Goal: Information Seeking & Learning: Understand process/instructions

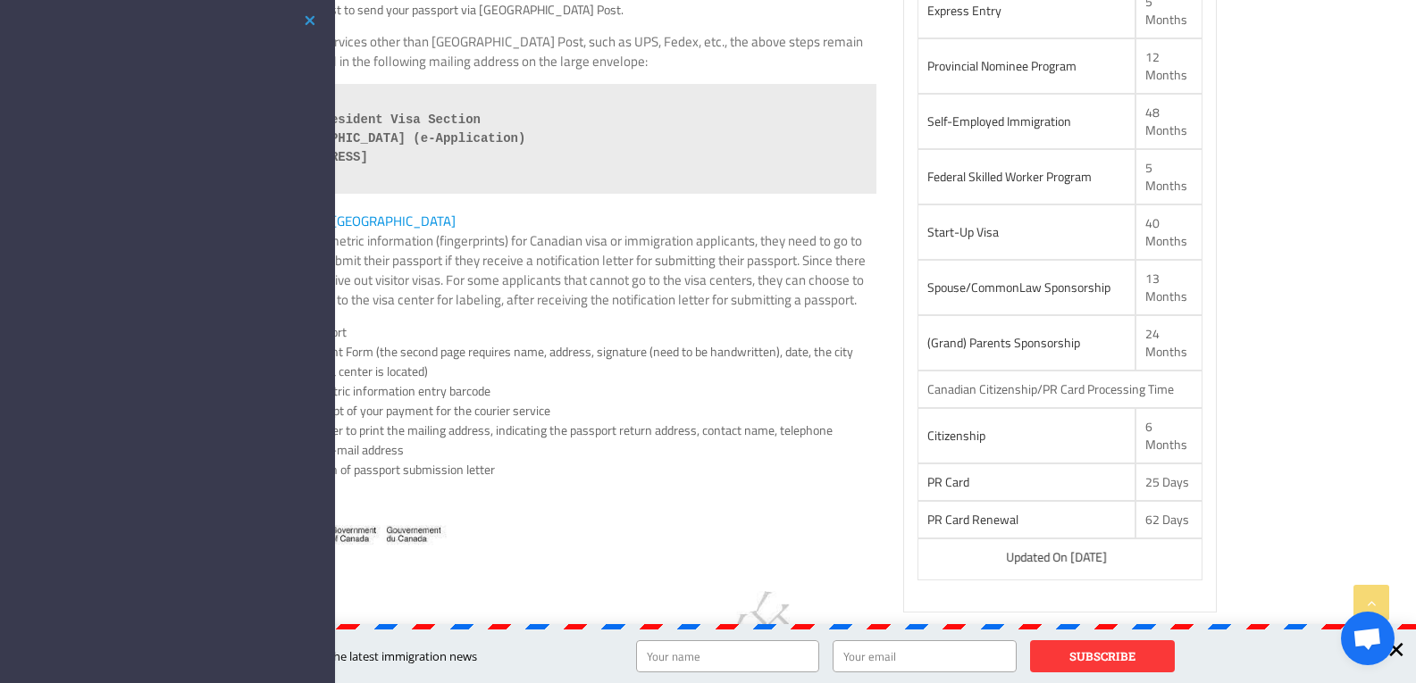
scroll to position [1161, 0]
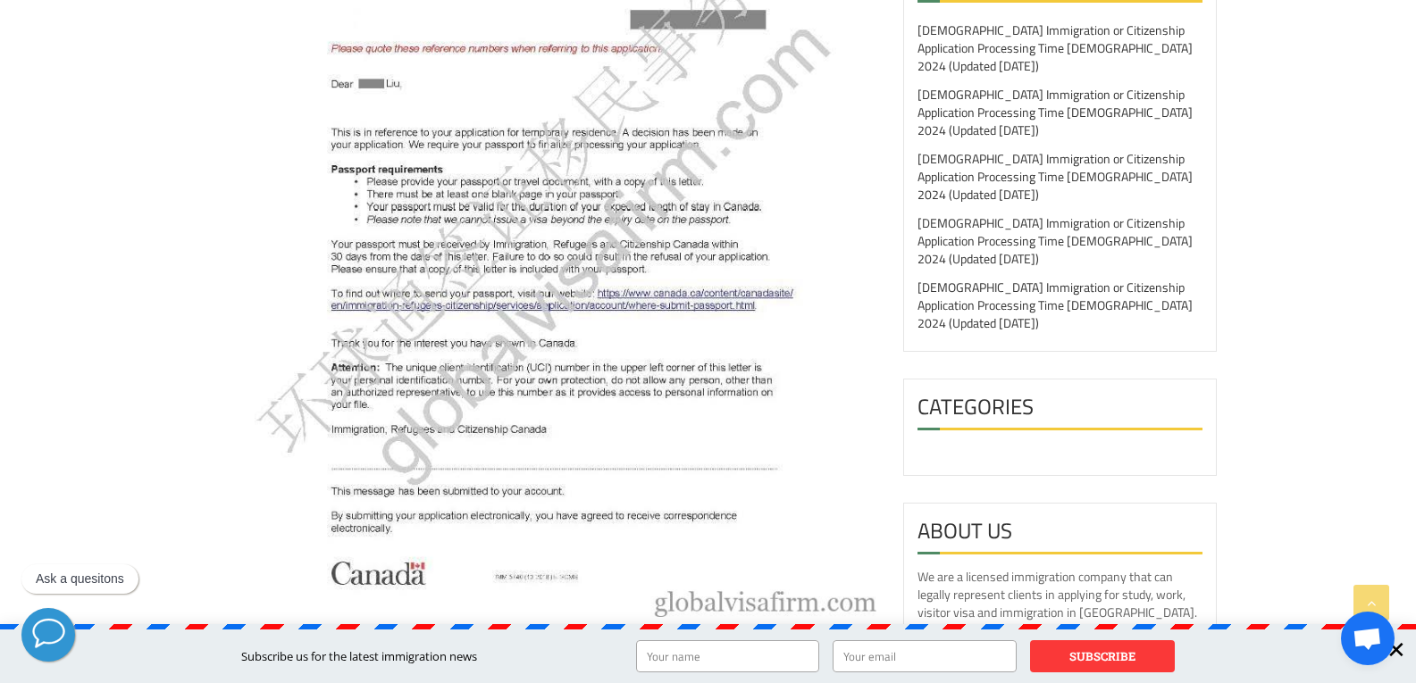
scroll to position [1697, 0]
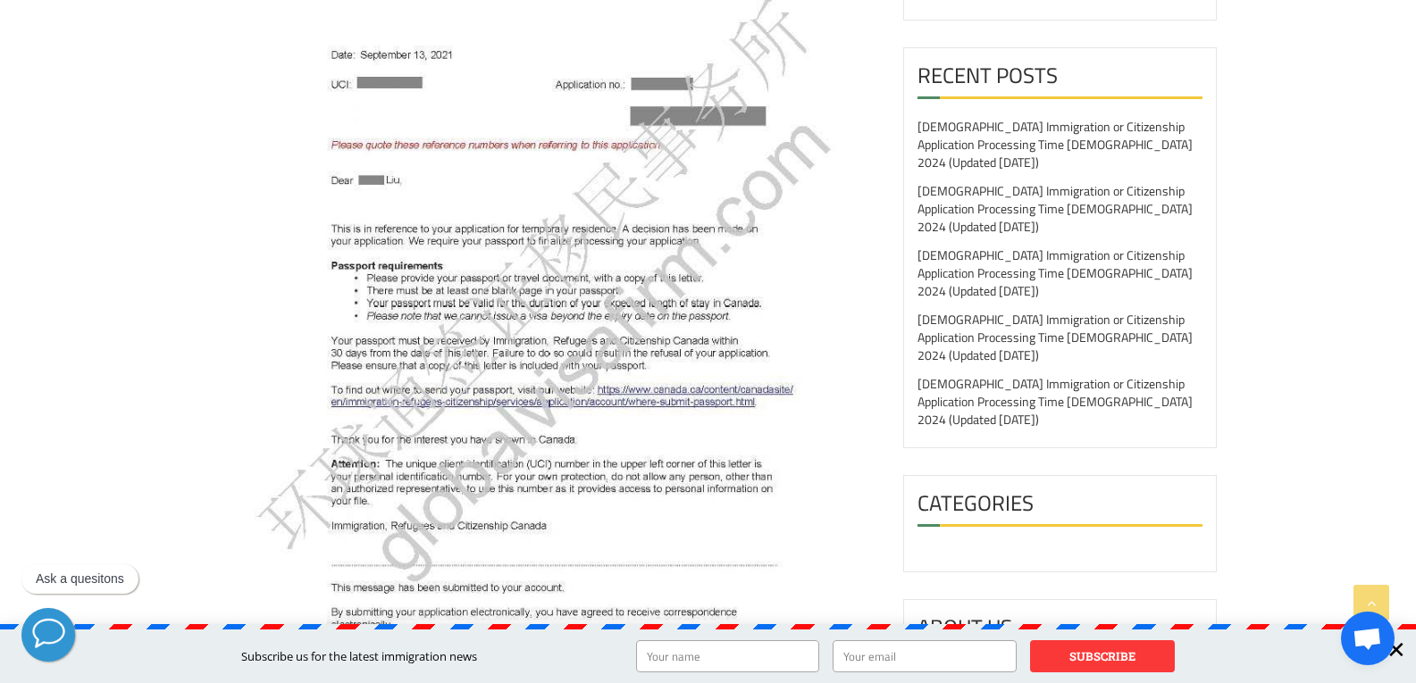
click at [469, 389] on img at bounding box center [549, 307] width 655 height 814
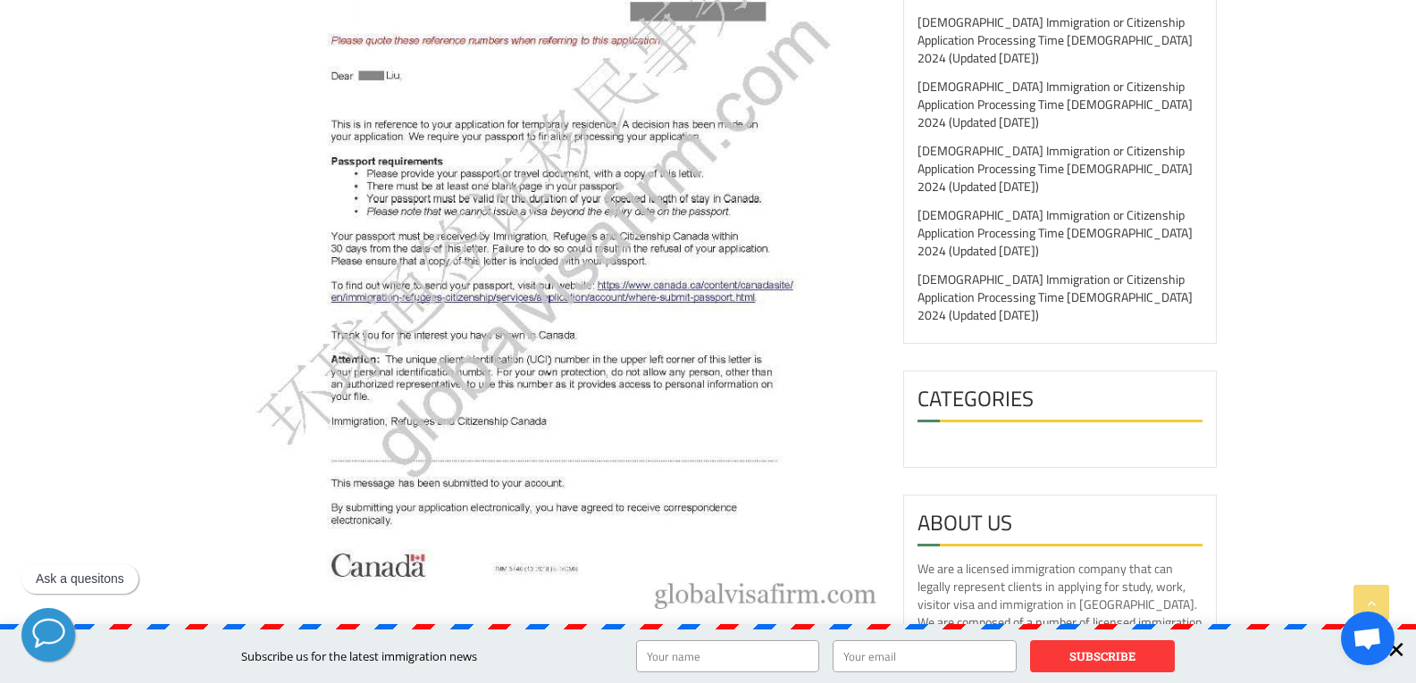
scroll to position [2054, 0]
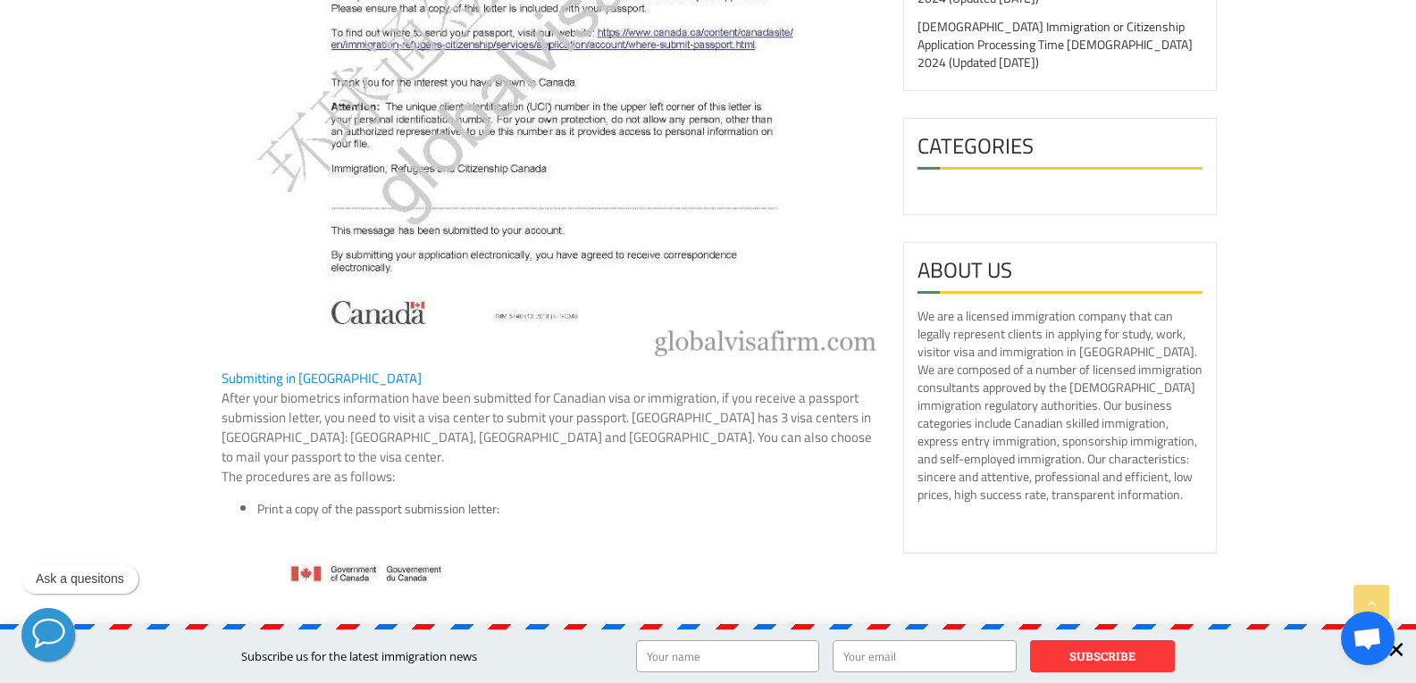
drag, startPoint x: 871, startPoint y: 419, endPoint x: 642, endPoint y: 456, distance: 231.7
click at [642, 456] on div "Index Submitting Within [GEOGRAPHIC_DATA] Submitting Outside [GEOGRAPHIC_DATA] …" at bounding box center [549, 366] width 655 height 4488
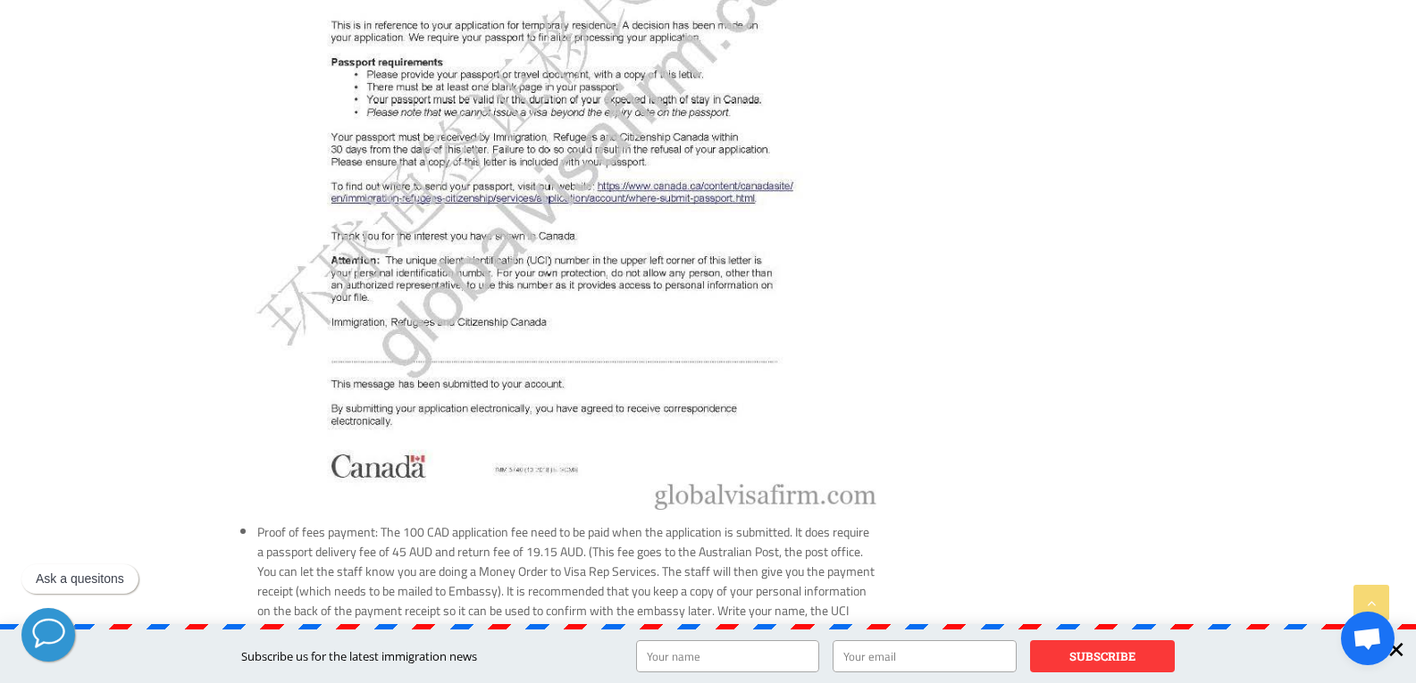
scroll to position [2858, 0]
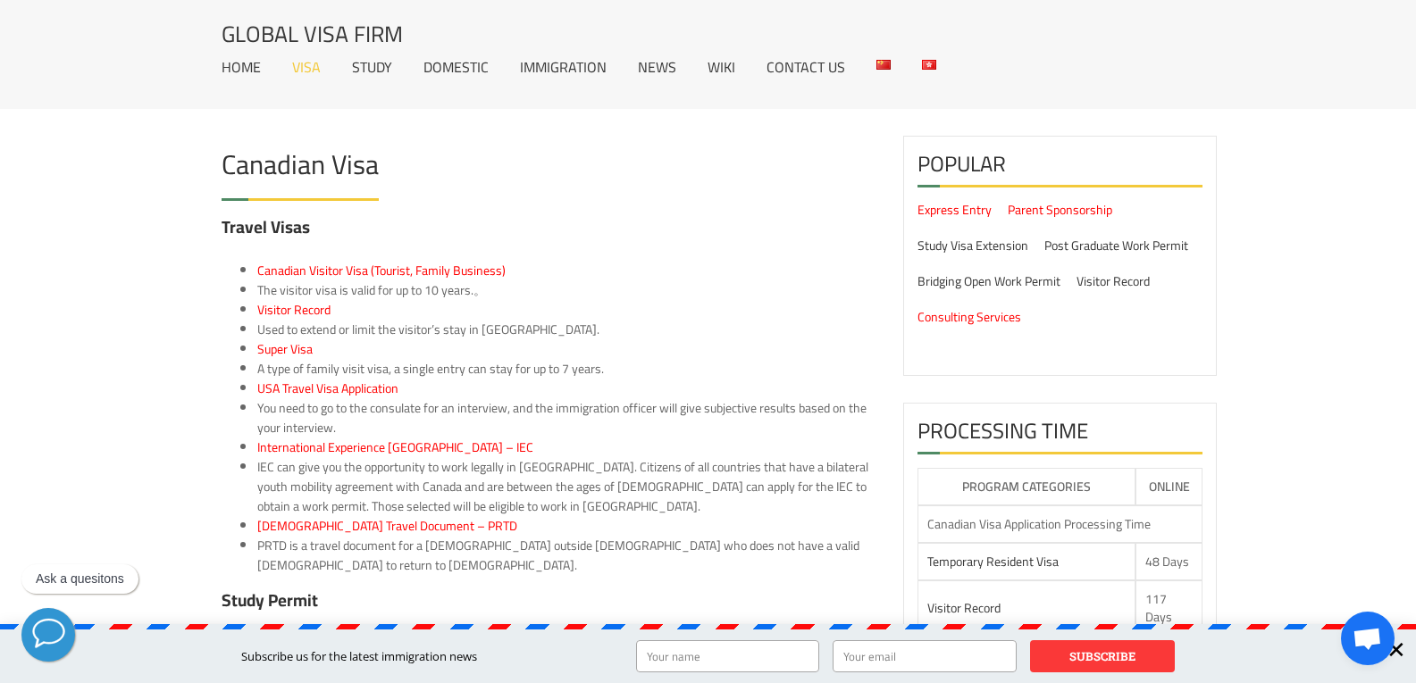
click at [303, 68] on link "Visa" at bounding box center [306, 67] width 29 height 14
